Goal: Navigation & Orientation: Find specific page/section

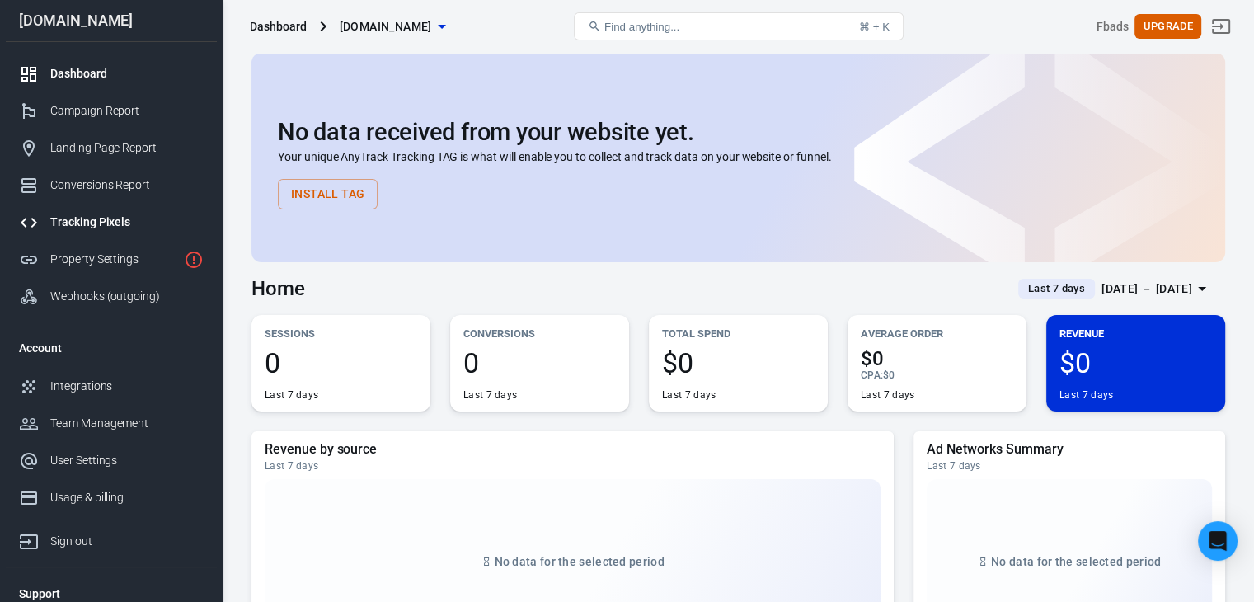
click at [102, 225] on div "Tracking Pixels" at bounding box center [126, 222] width 153 height 17
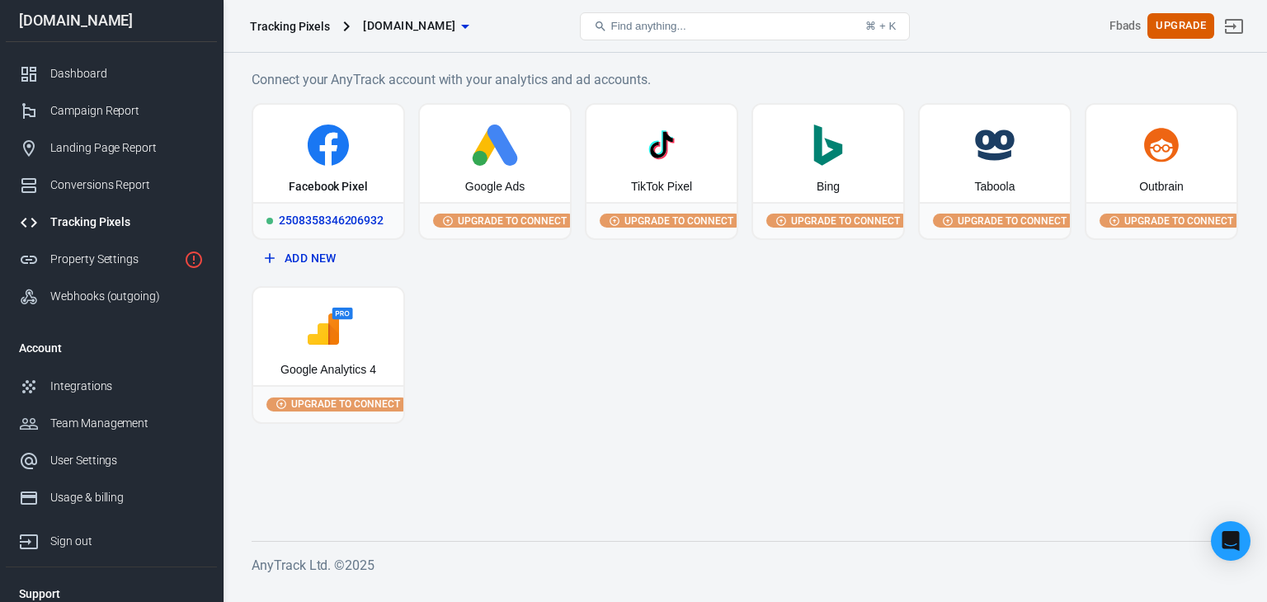
click at [348, 149] on icon at bounding box center [328, 145] width 137 height 41
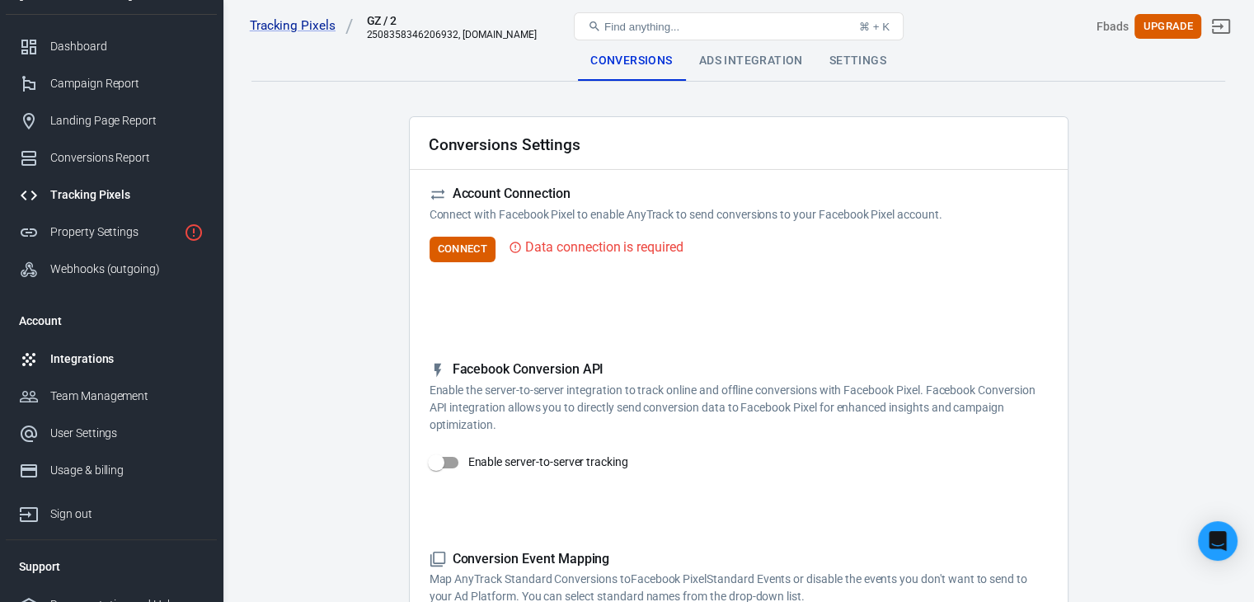
scroll to position [28, 0]
click at [90, 468] on div "Usage & billing" at bounding box center [126, 469] width 153 height 17
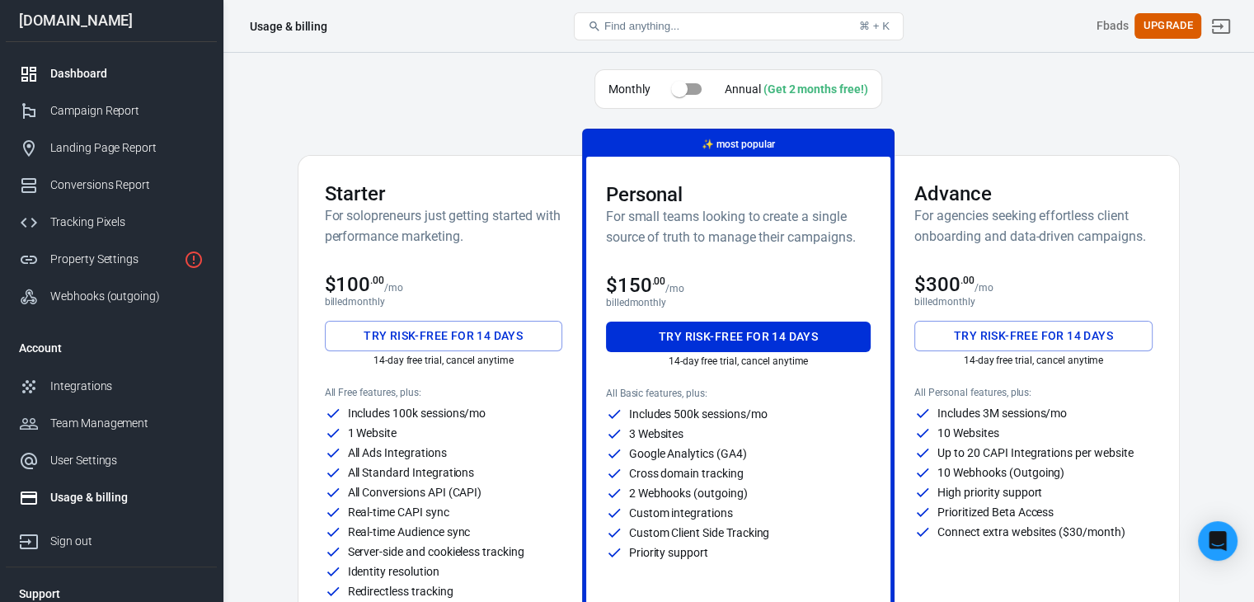
click at [93, 74] on div "Dashboard" at bounding box center [126, 73] width 153 height 17
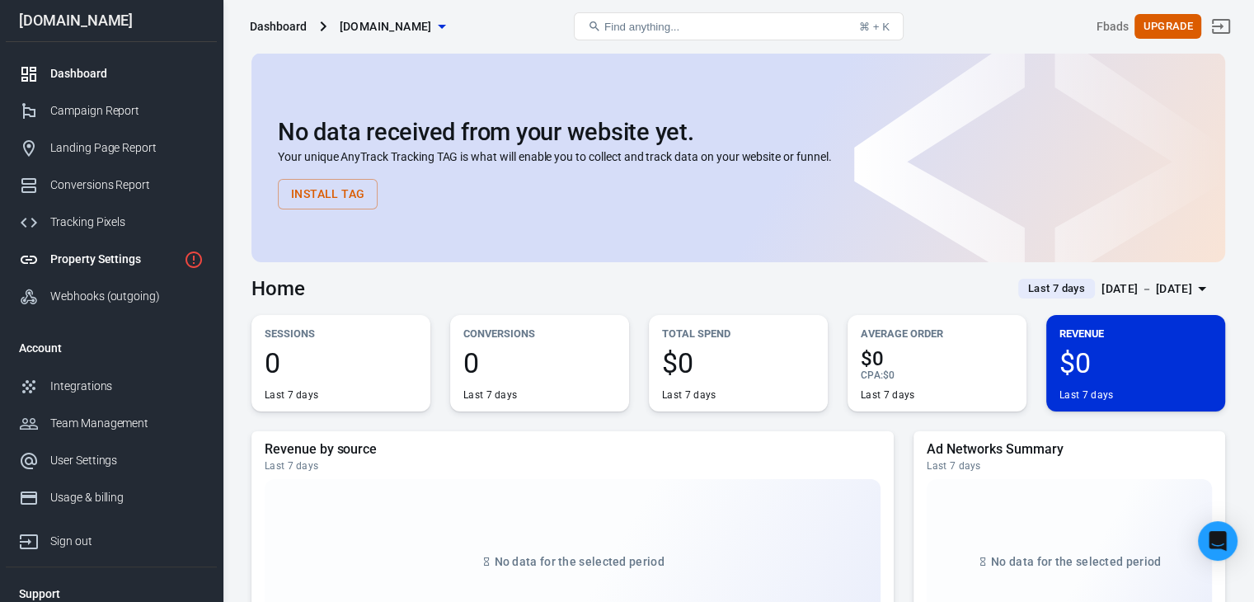
click at [124, 261] on div "Property Settings" at bounding box center [113, 259] width 127 height 17
